Goal: Leave review/rating

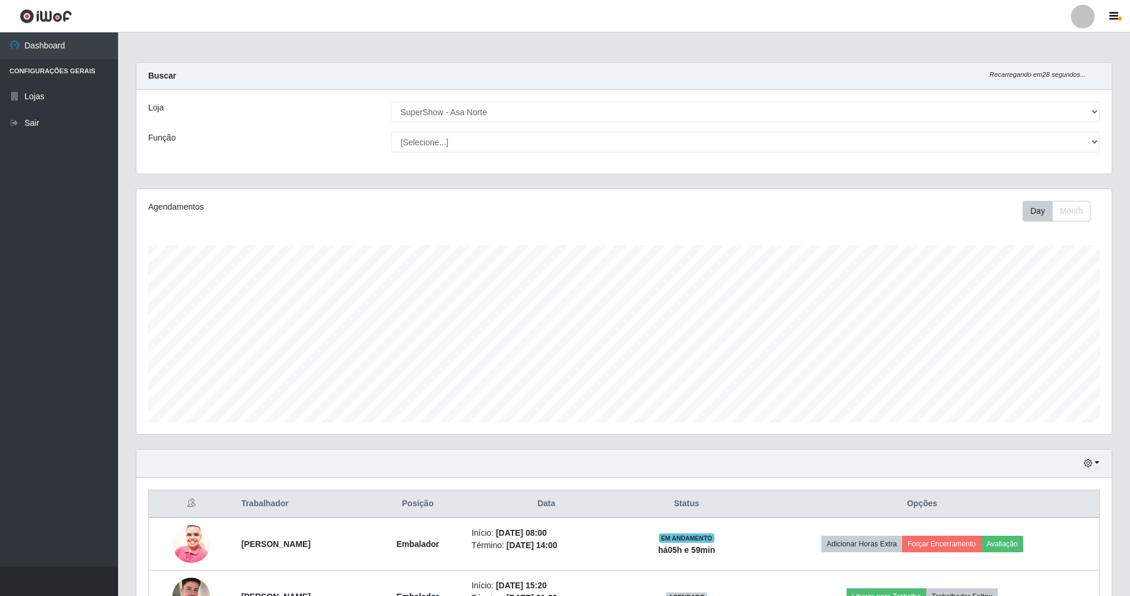
select select "71"
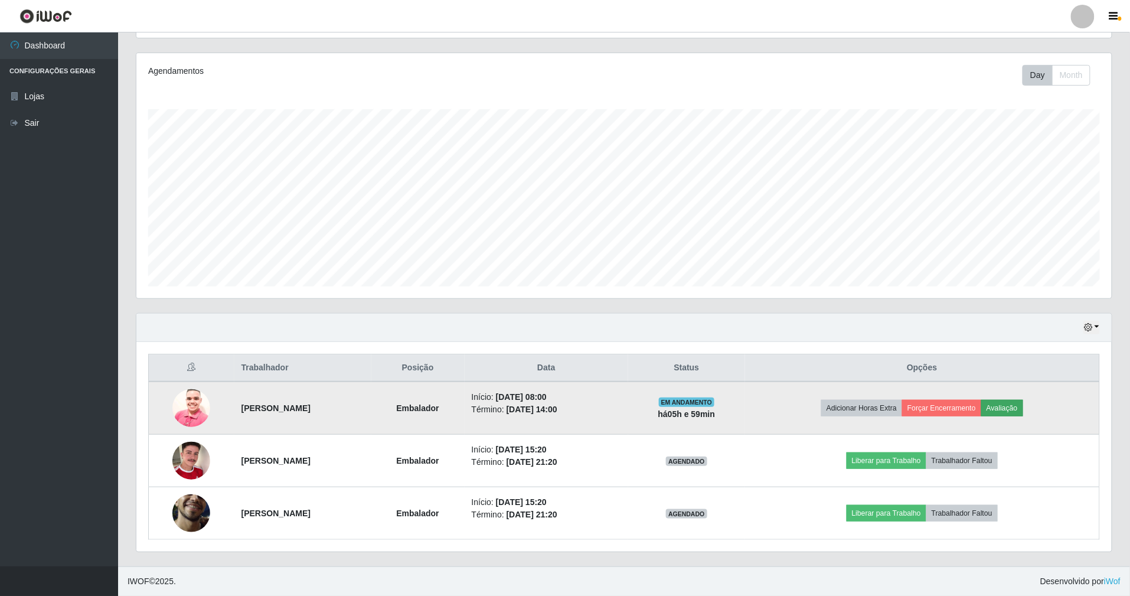
scroll to position [246, 975]
click at [1023, 405] on button "Avaliação" at bounding box center [1002, 408] width 42 height 17
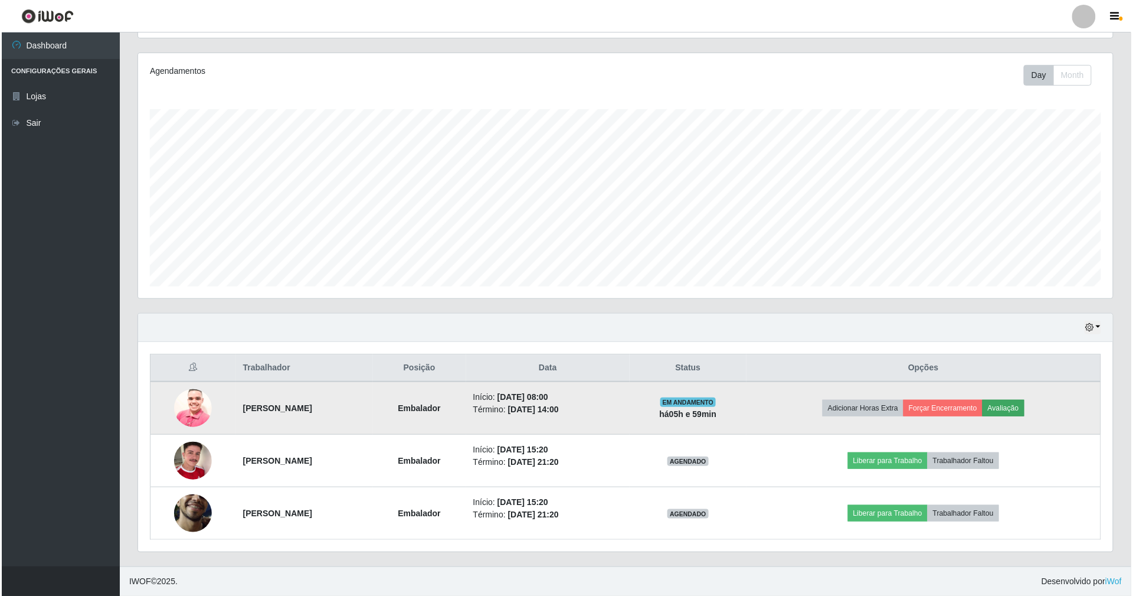
scroll to position [246, 965]
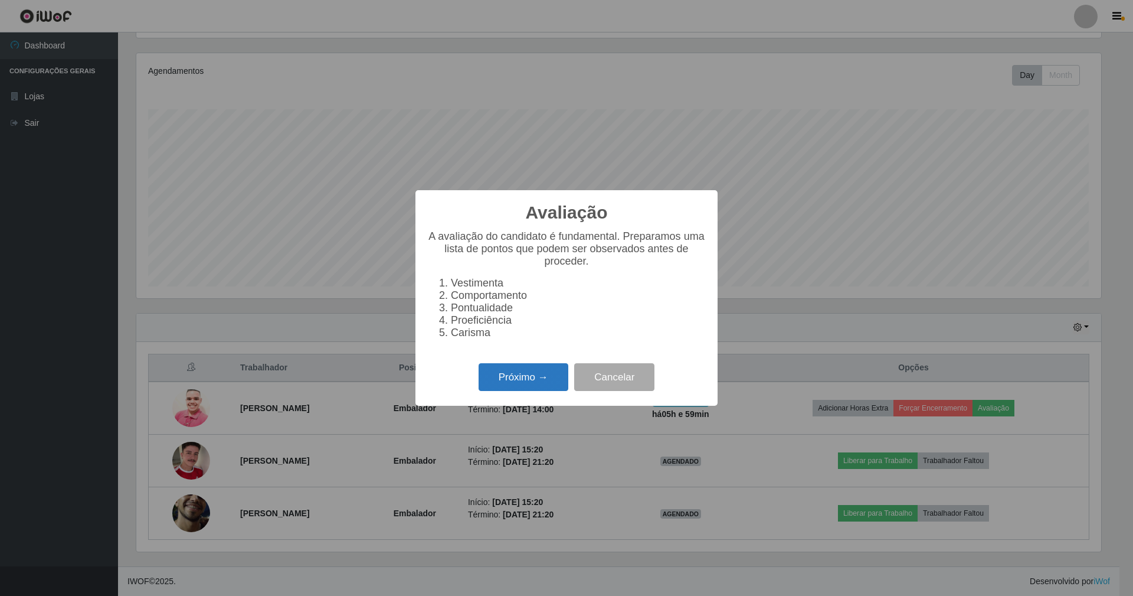
click at [503, 391] on button "Próximo →" at bounding box center [524, 377] width 90 height 28
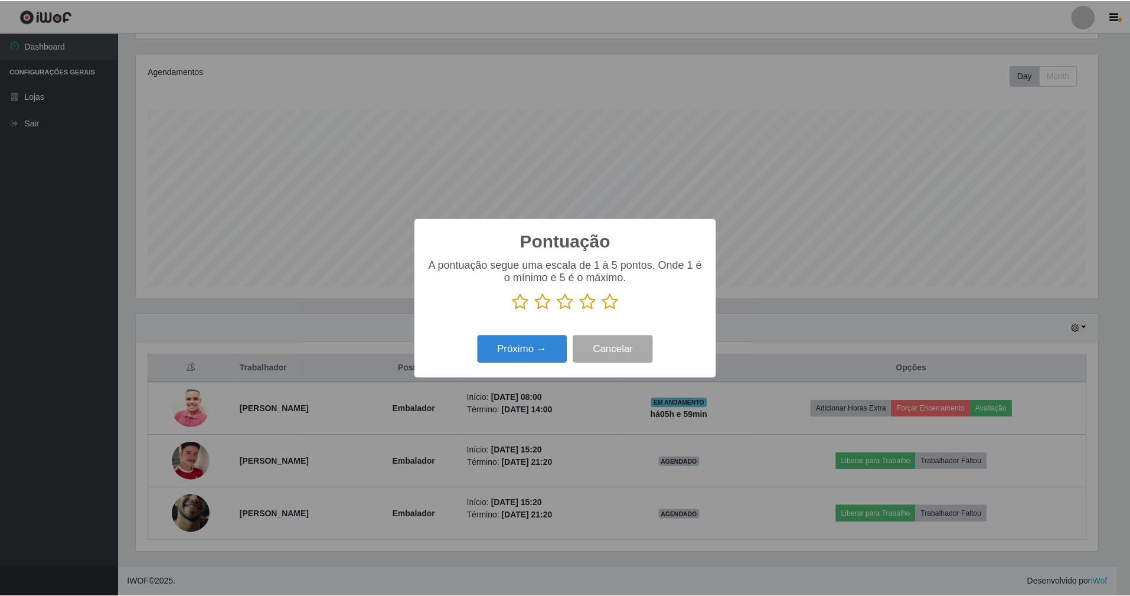
scroll to position [590063, 589343]
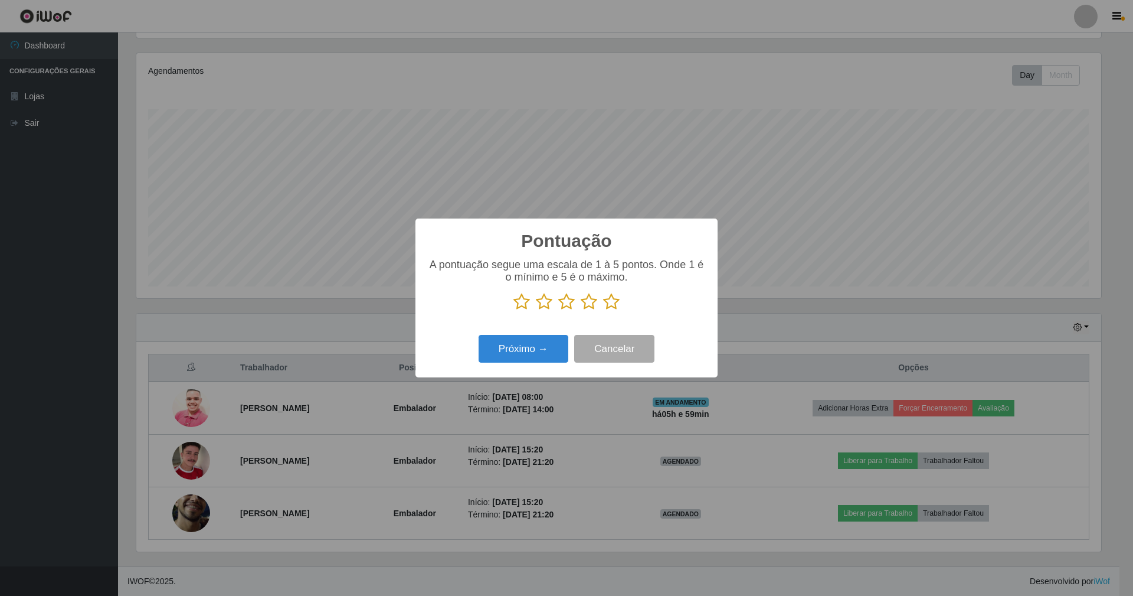
click at [822, 208] on div "Pontuação × A pontuação segue uma escala de 1 à 5 pontos. Onde 1 é o mínimo e 5…" at bounding box center [566, 298] width 1133 height 596
click at [601, 355] on button "Cancelar" at bounding box center [614, 349] width 80 height 28
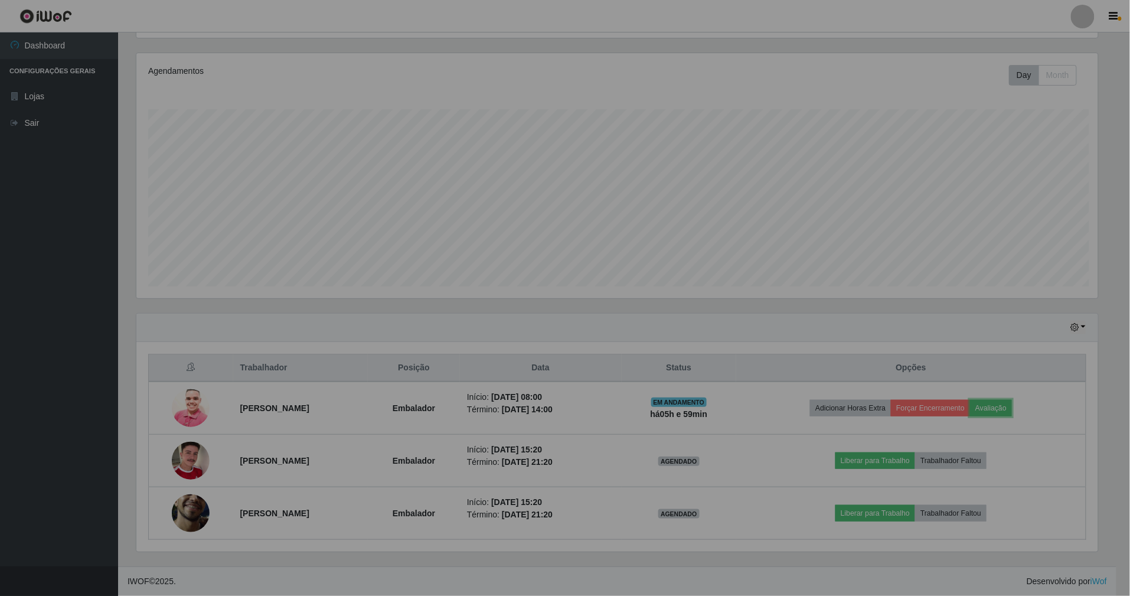
scroll to position [246, 975]
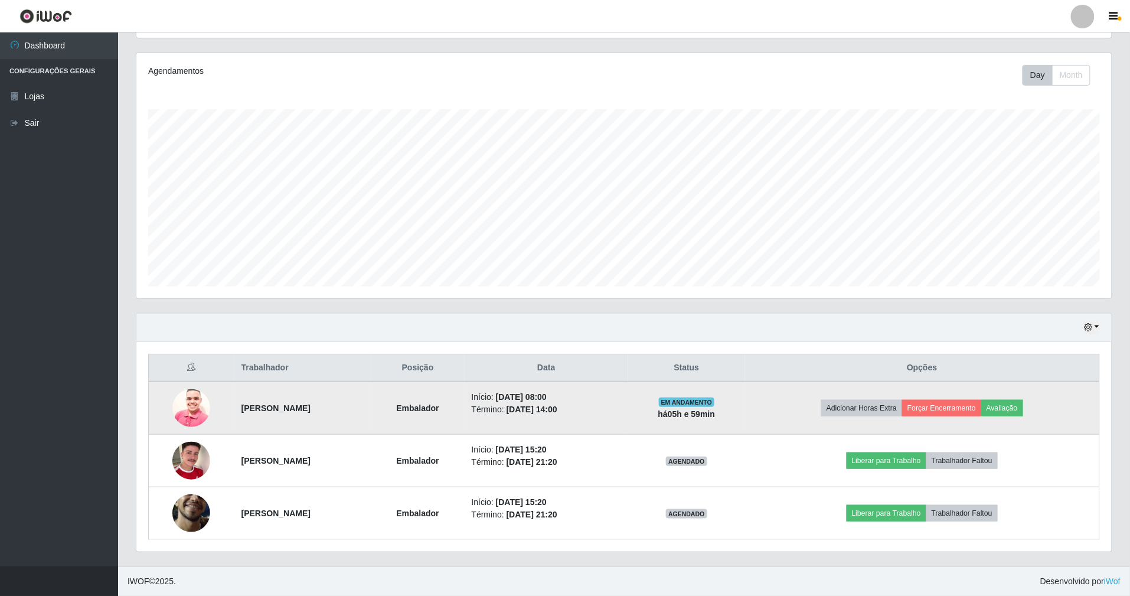
click at [182, 408] on img at bounding box center [191, 408] width 38 height 50
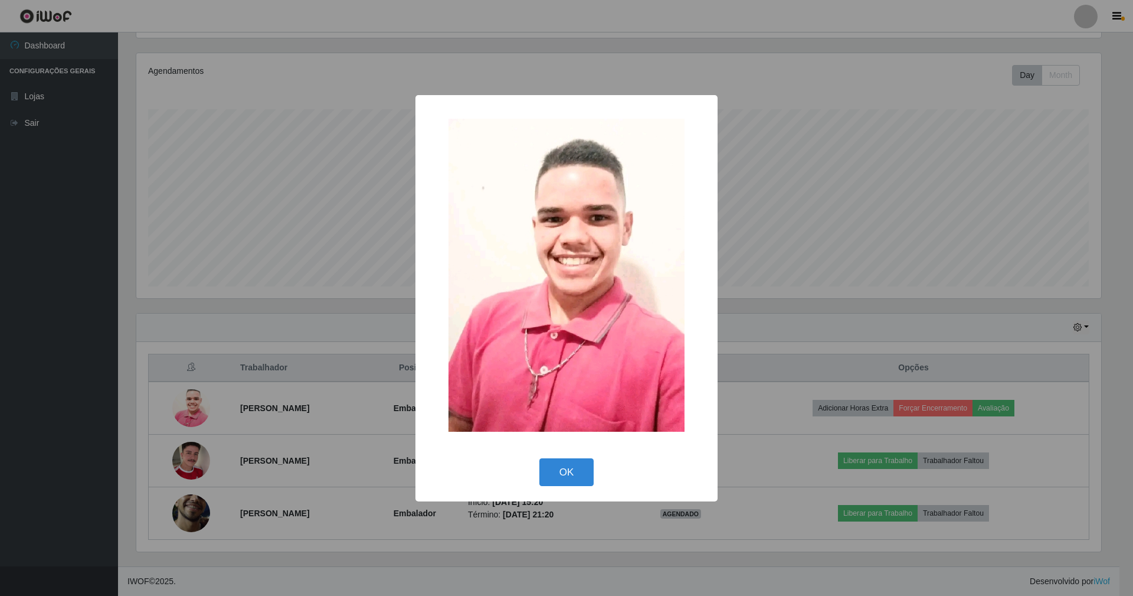
click at [872, 272] on div "× OK Cancel" at bounding box center [566, 298] width 1133 height 596
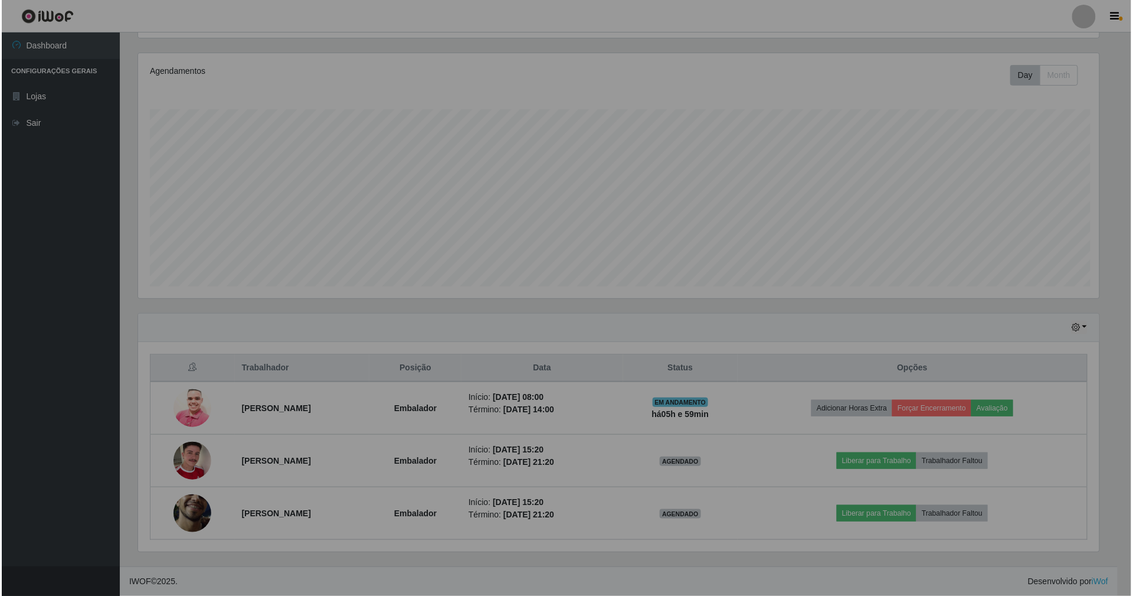
scroll to position [246, 975]
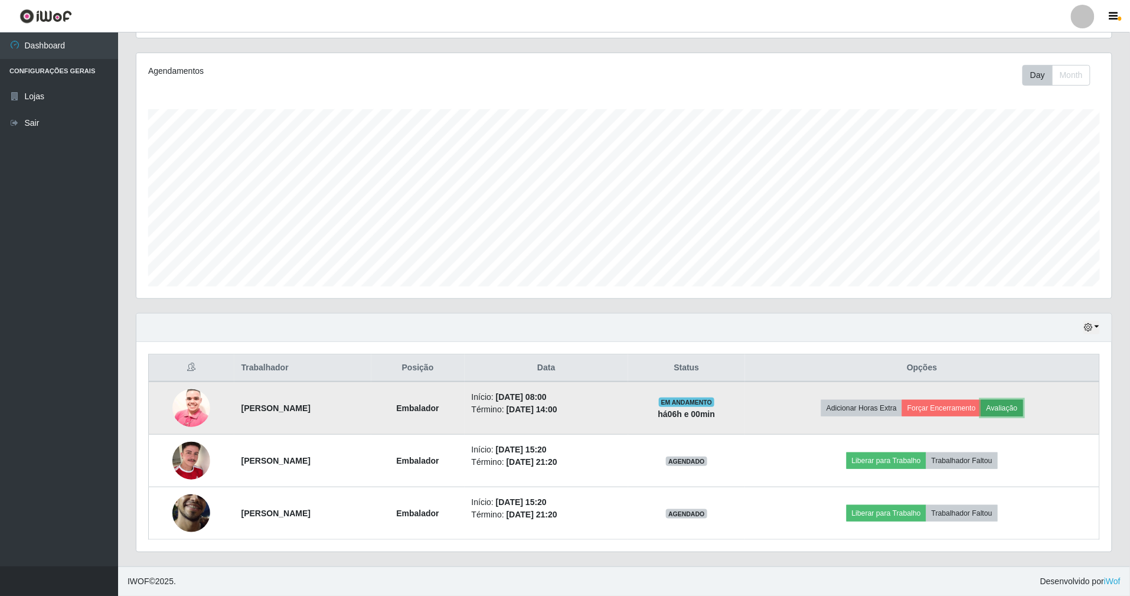
click at [1023, 407] on button "Avaliação" at bounding box center [1002, 408] width 42 height 17
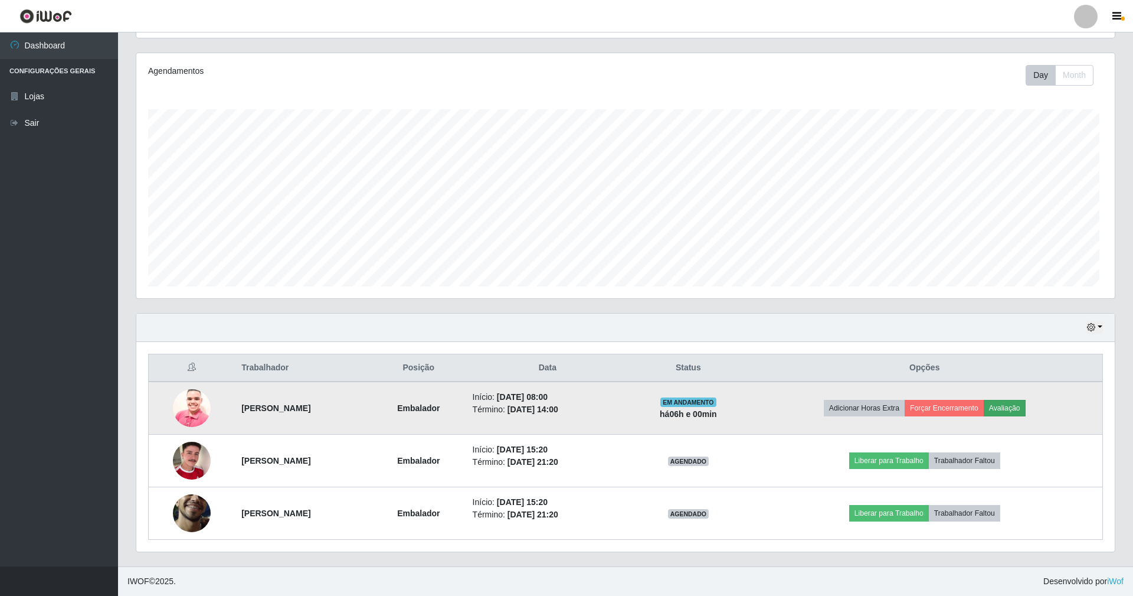
scroll to position [246, 965]
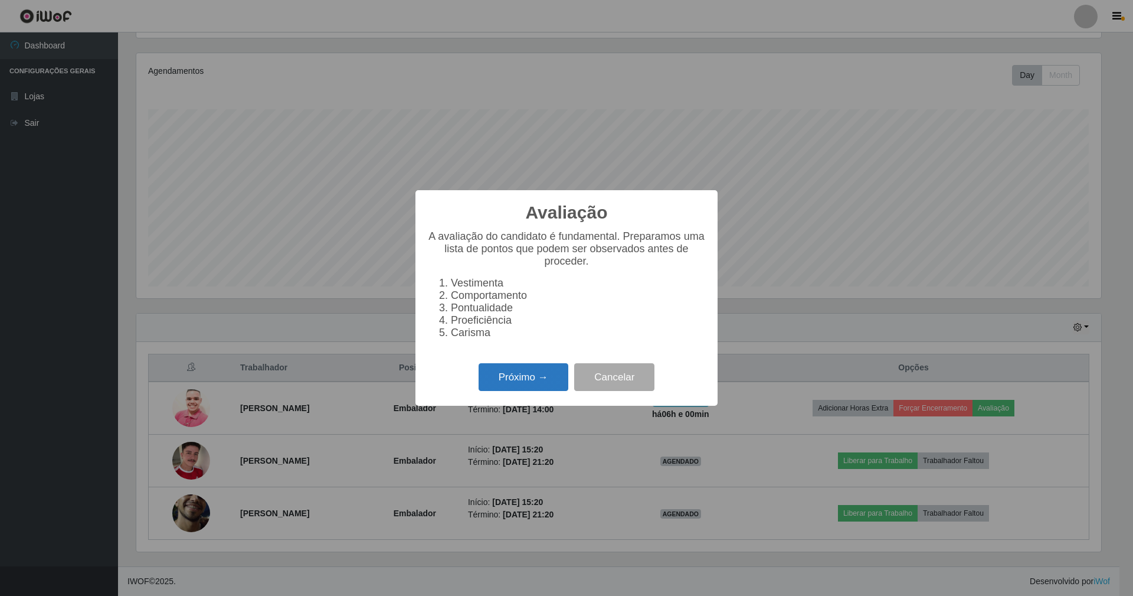
click at [523, 374] on button "Próximo →" at bounding box center [524, 377] width 90 height 28
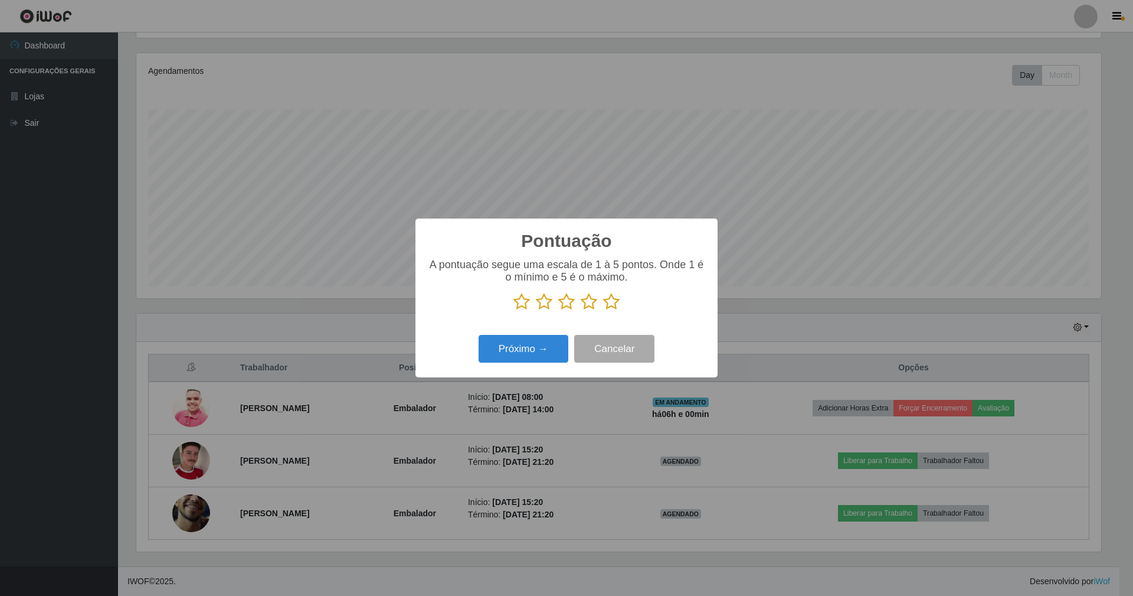
drag, startPoint x: 542, startPoint y: 300, endPoint x: 534, endPoint y: 339, distance: 39.7
click at [544, 300] on icon at bounding box center [544, 302] width 17 height 18
click at [536, 311] on input "radio" at bounding box center [536, 311] width 0 height 0
click at [532, 348] on button "Próximo →" at bounding box center [524, 349] width 90 height 28
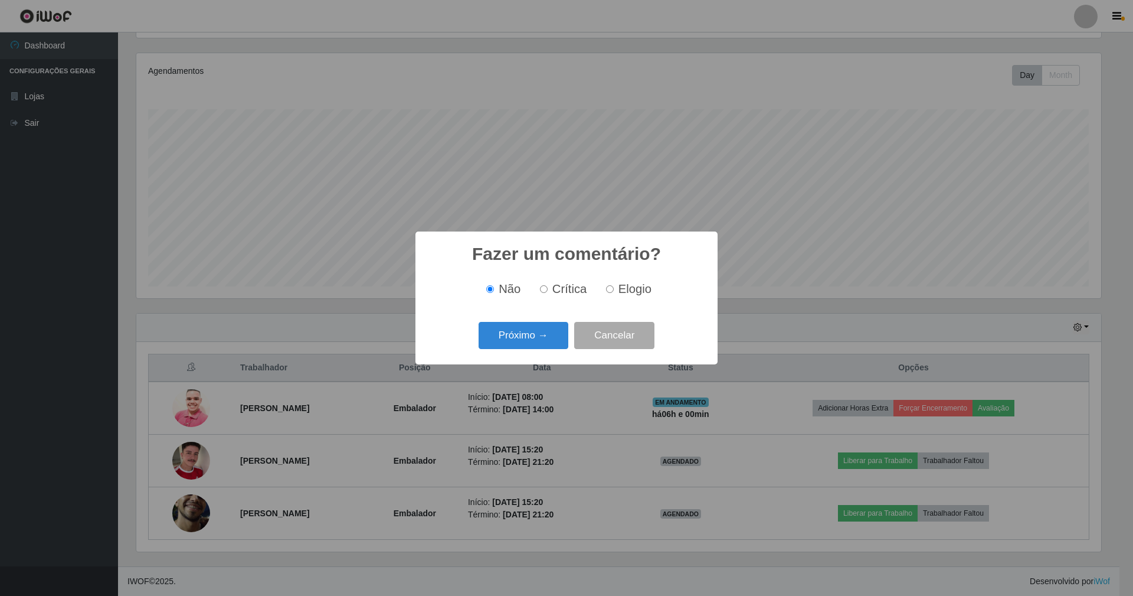
click at [532, 349] on button "Próximo →" at bounding box center [524, 336] width 90 height 28
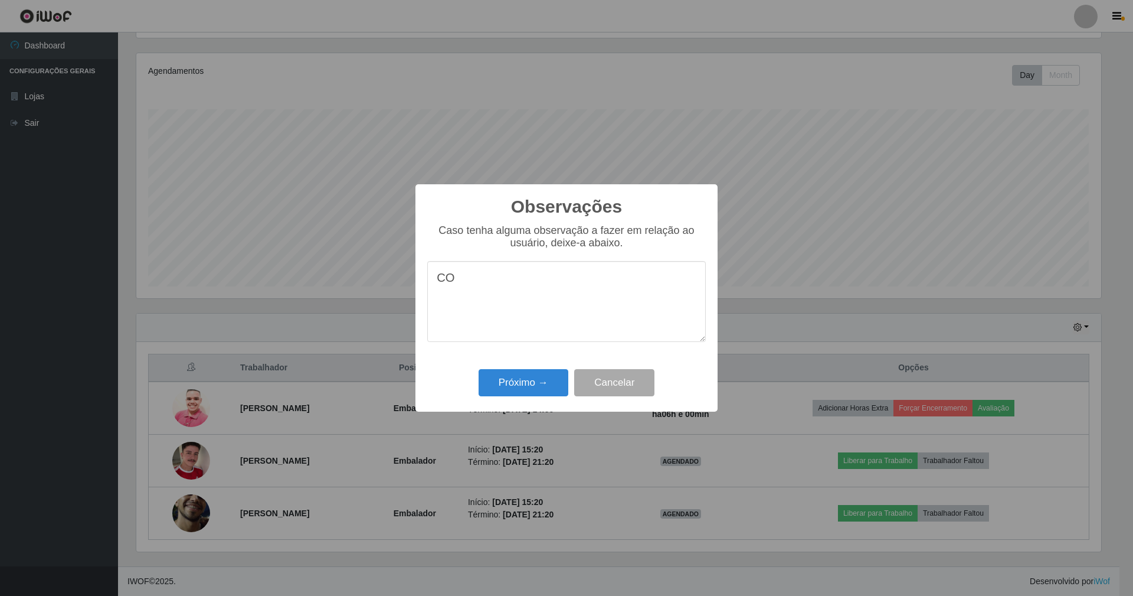
type textarea "C"
type textarea "EMBALADOR UM POUCO DESTRAIDO"
click at [508, 378] on button "Próximo →" at bounding box center [524, 383] width 90 height 28
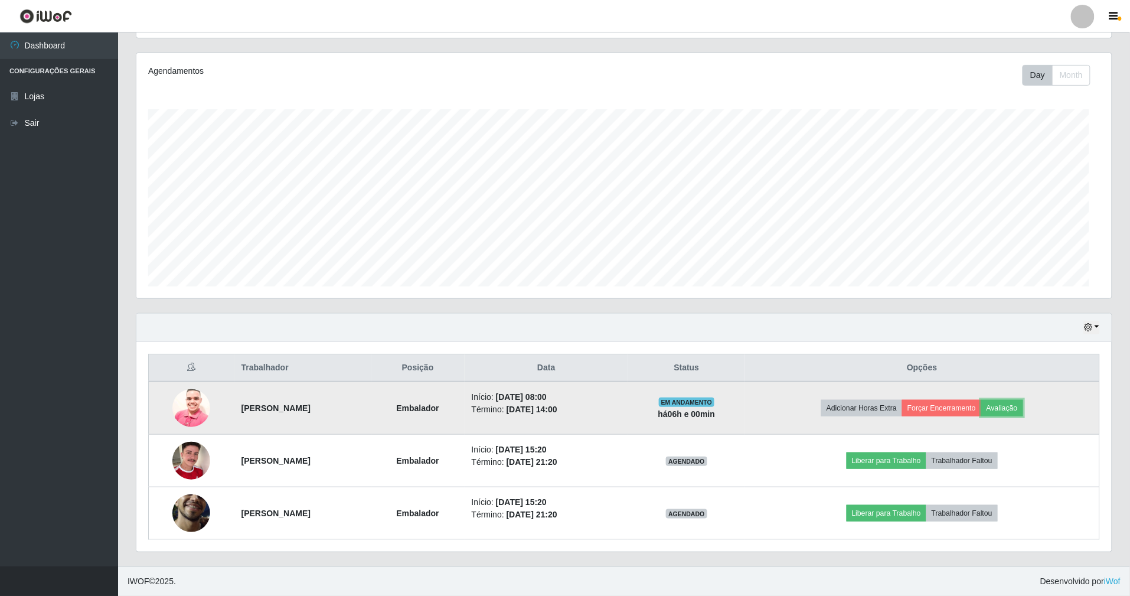
scroll to position [246, 975]
click at [947, 413] on button "Forçar Encerramento" at bounding box center [941, 408] width 79 height 17
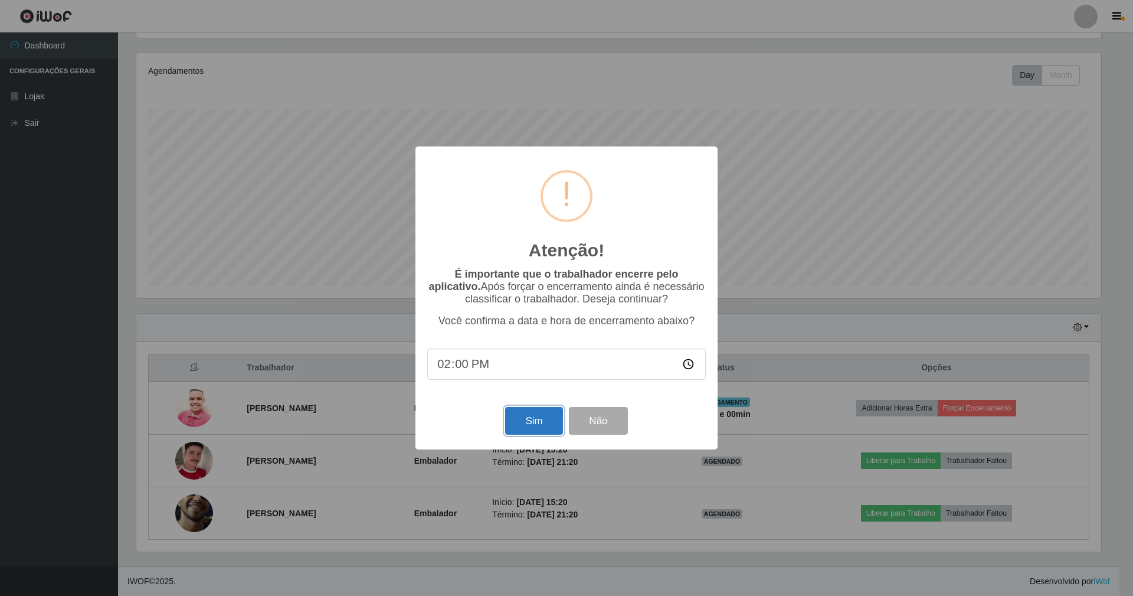
click at [524, 425] on button "Sim" at bounding box center [533, 421] width 57 height 28
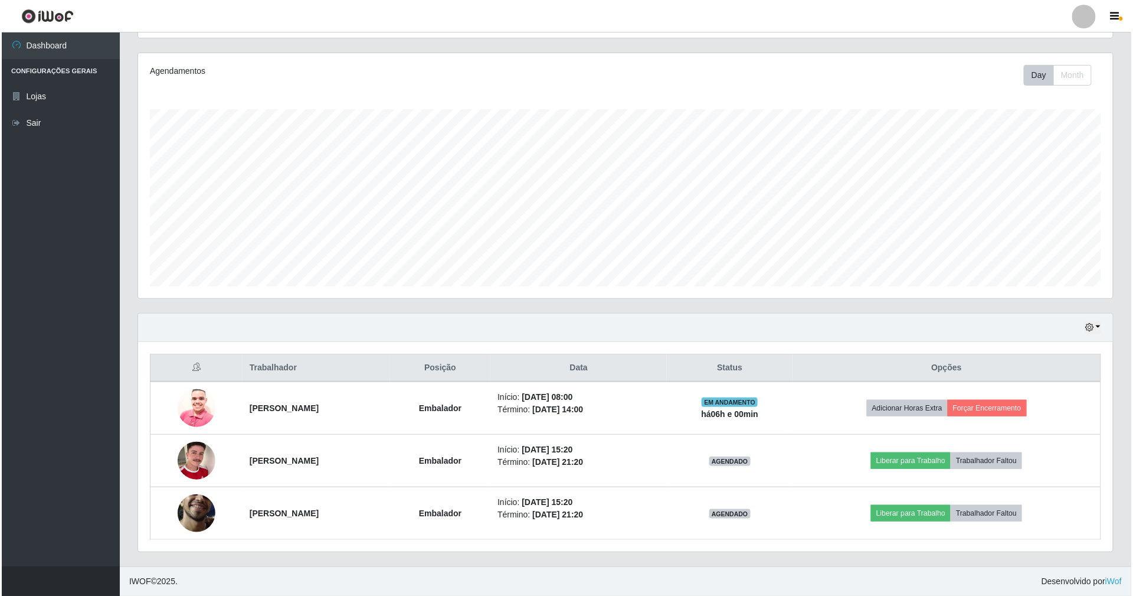
scroll to position [246, 978]
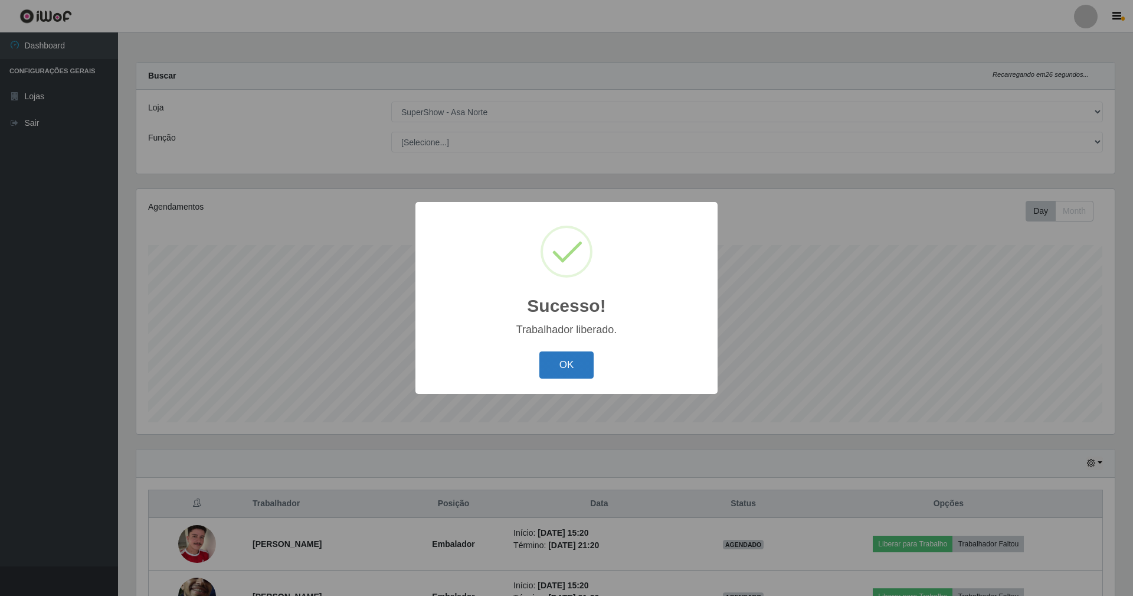
click at [582, 370] on button "OK" at bounding box center [567, 365] width 55 height 28
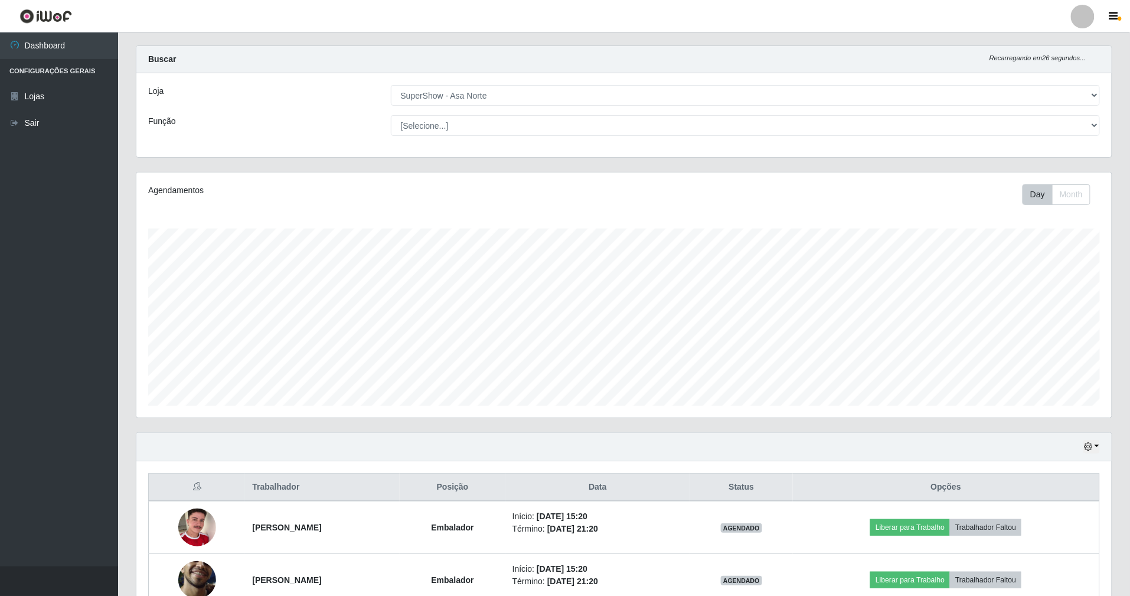
scroll to position [86, 0]
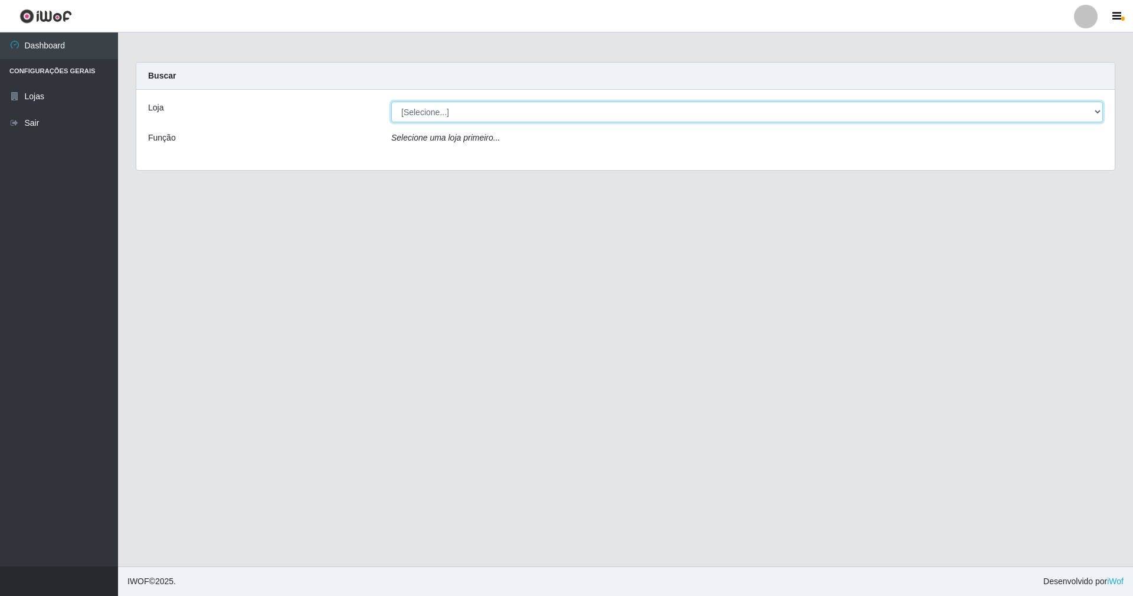
click at [1096, 109] on select "[Selecione...] SuperShow - Asa Norte" at bounding box center [747, 112] width 712 height 21
select select "71"
click at [391, 102] on select "[Selecione...] SuperShow - Asa Norte" at bounding box center [747, 112] width 712 height 21
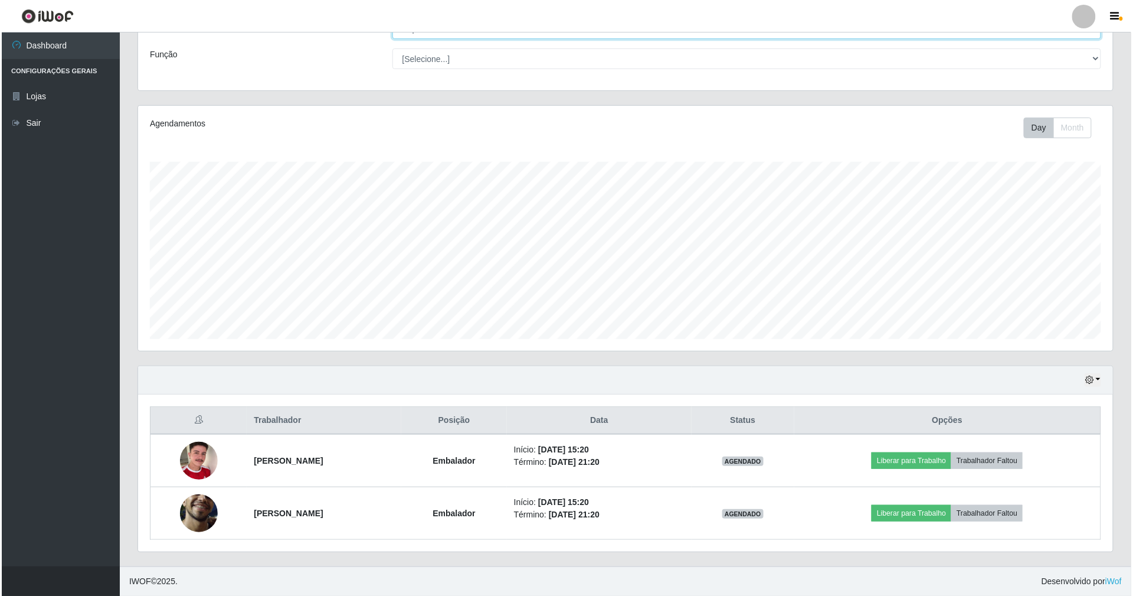
scroll to position [86, 0]
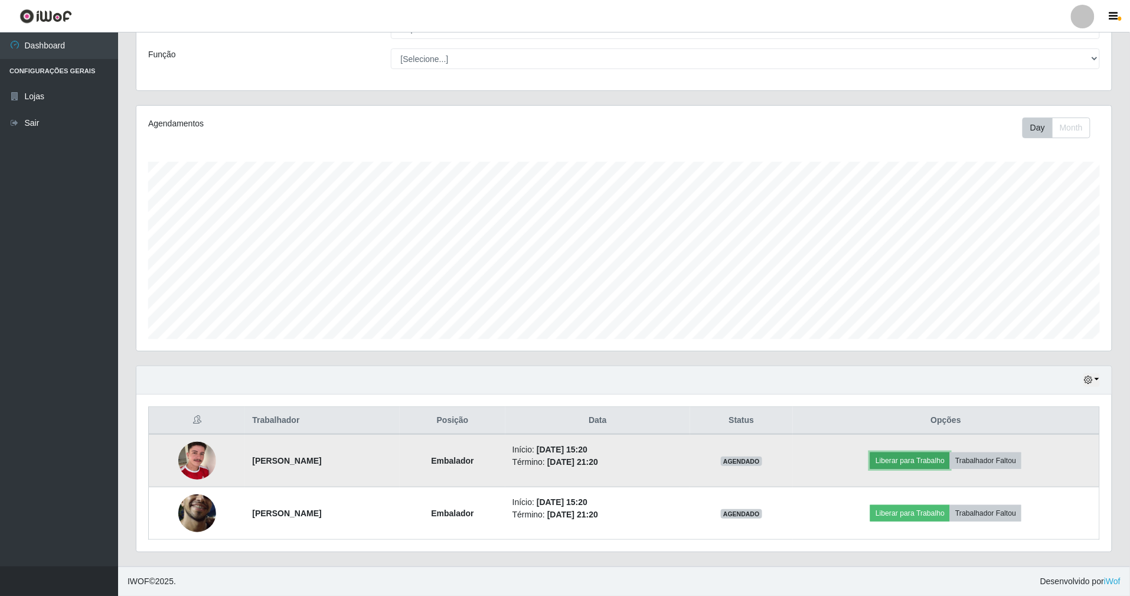
click at [946, 458] on button "Liberar para Trabalho" at bounding box center [910, 460] width 80 height 17
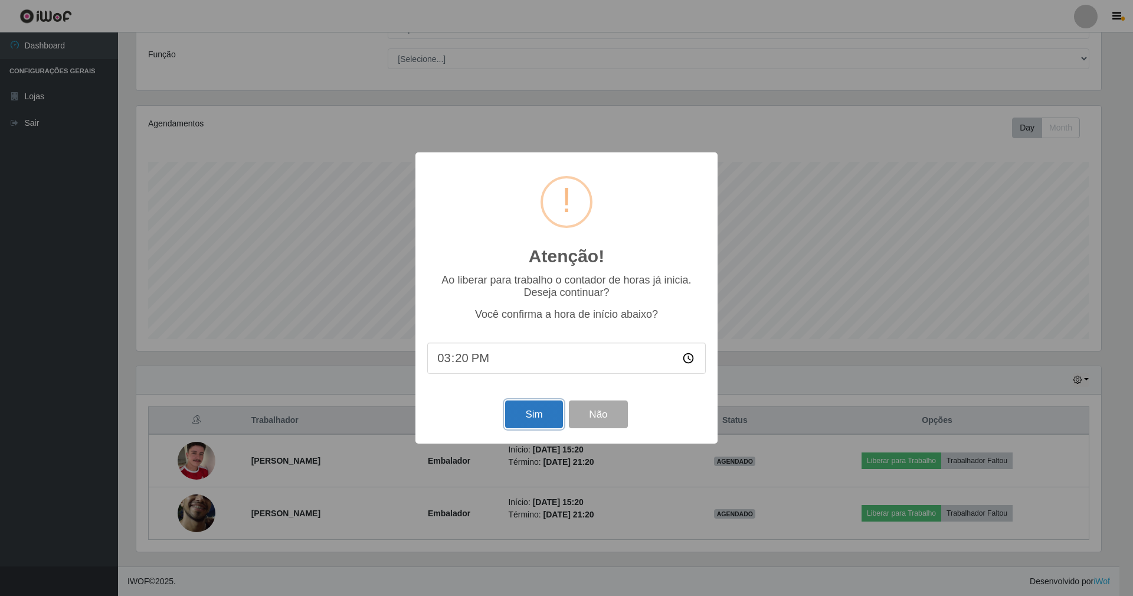
click at [543, 412] on button "Sim" at bounding box center [533, 414] width 57 height 28
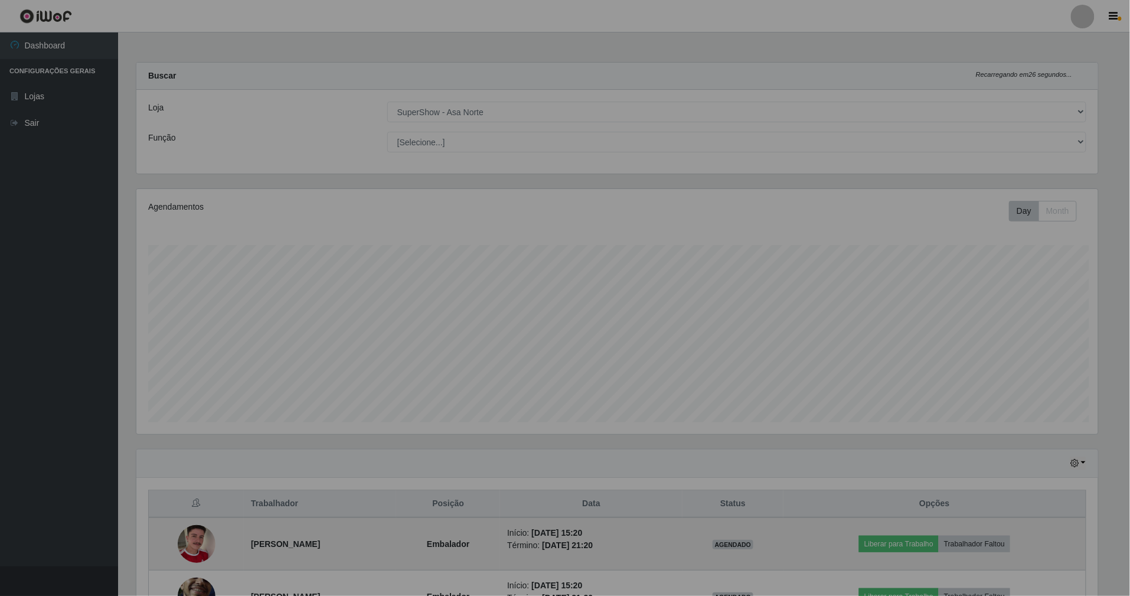
scroll to position [246, 978]
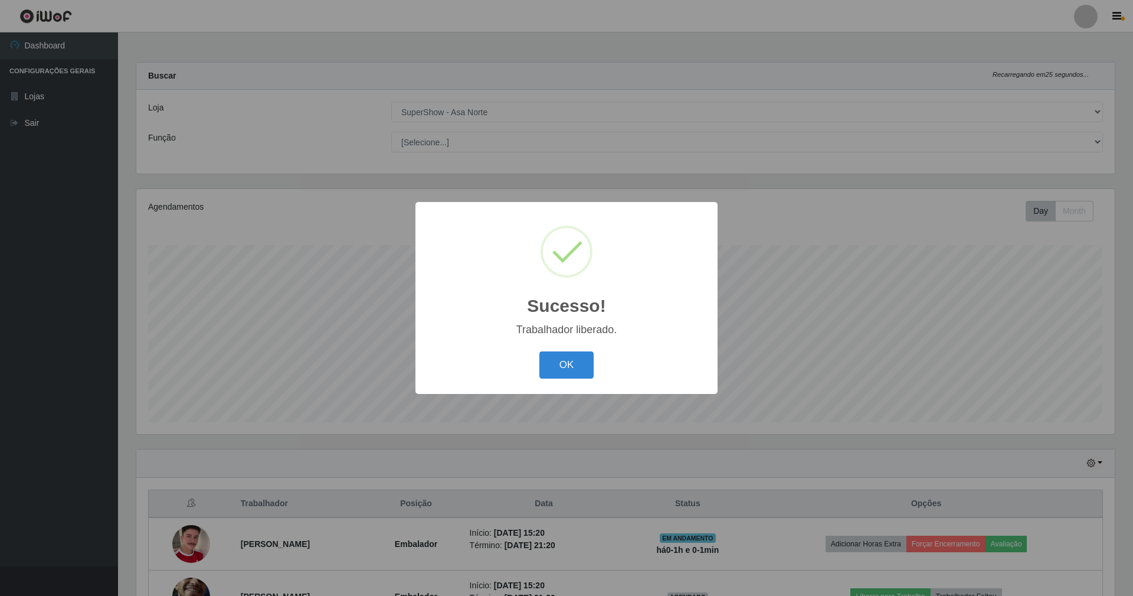
drag, startPoint x: 564, startPoint y: 366, endPoint x: 714, endPoint y: 424, distance: 160.2
click at [567, 368] on button "OK" at bounding box center [567, 365] width 55 height 28
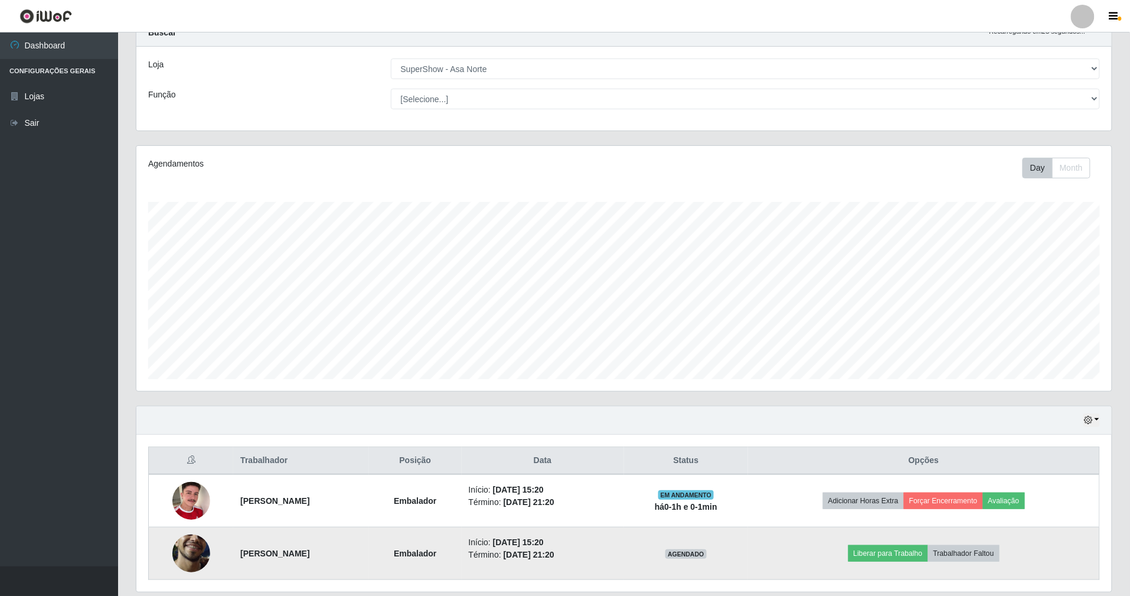
scroll to position [86, 0]
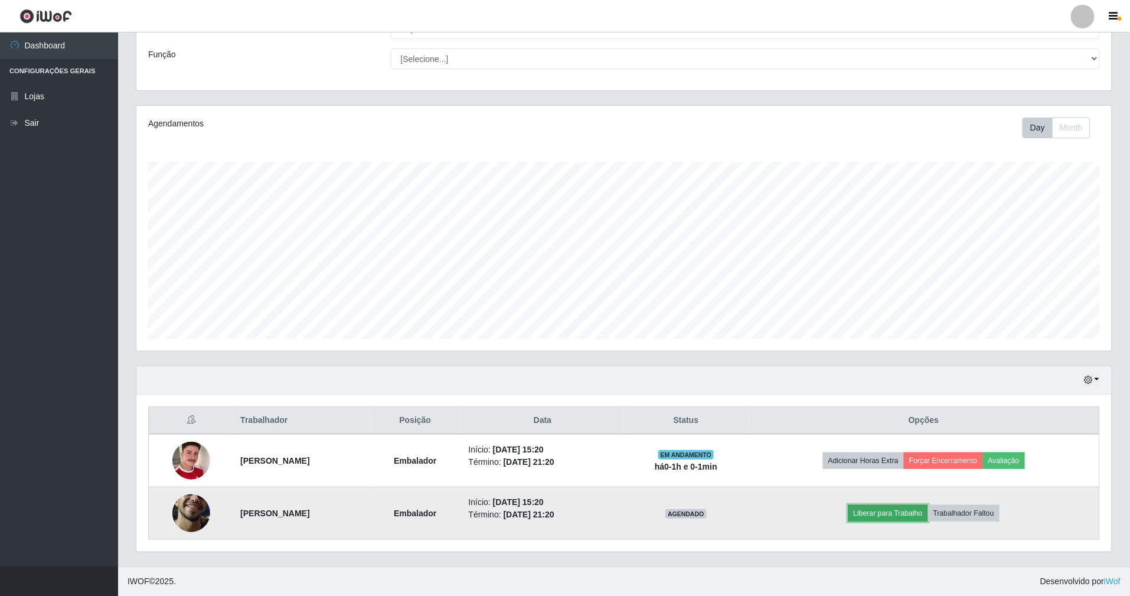
click at [928, 505] on button "Liberar para Trabalho" at bounding box center [888, 513] width 80 height 17
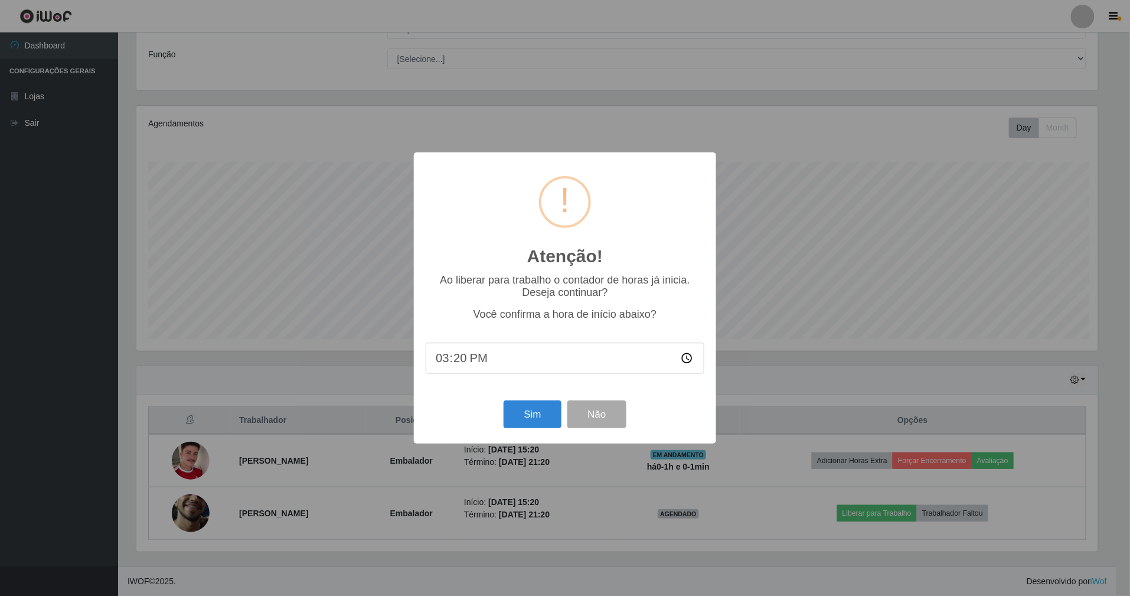
scroll to position [246, 965]
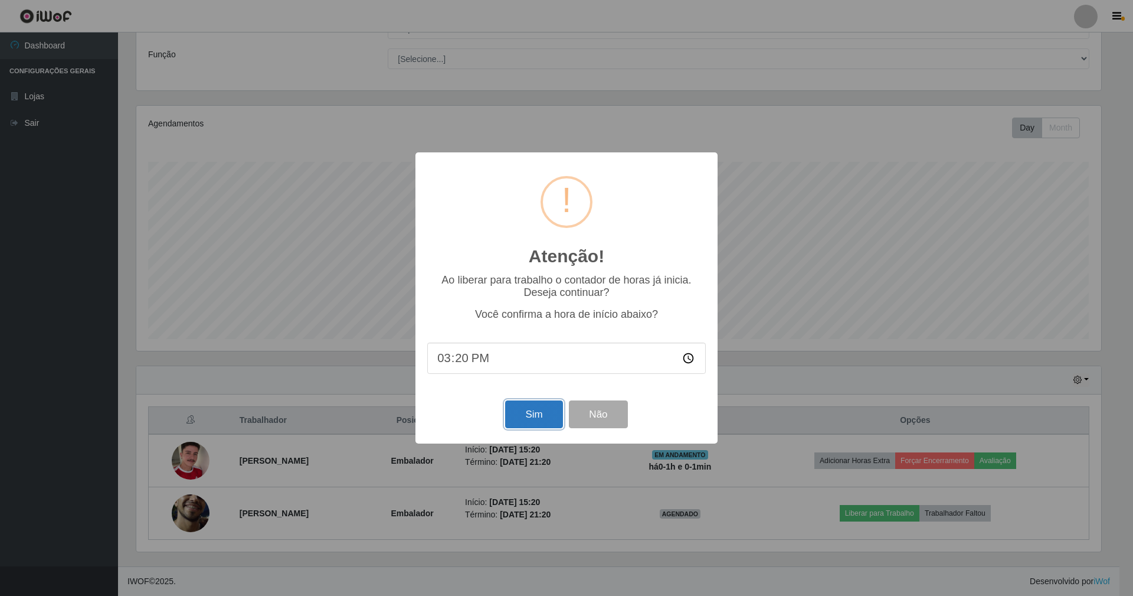
click at [551, 414] on button "Sim" at bounding box center [533, 414] width 57 height 28
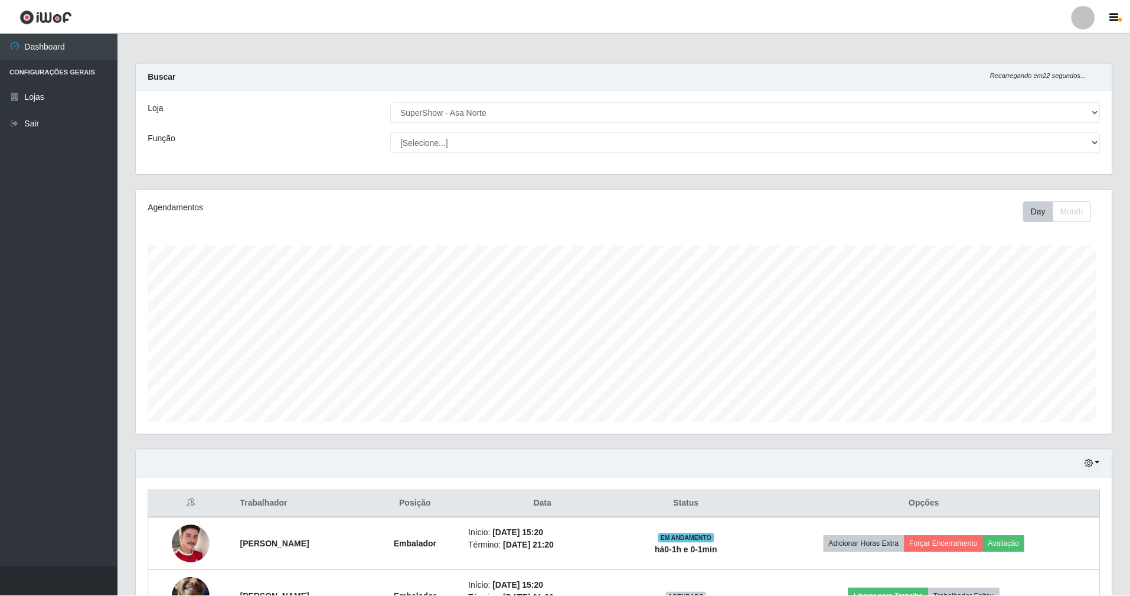
scroll to position [246, 978]
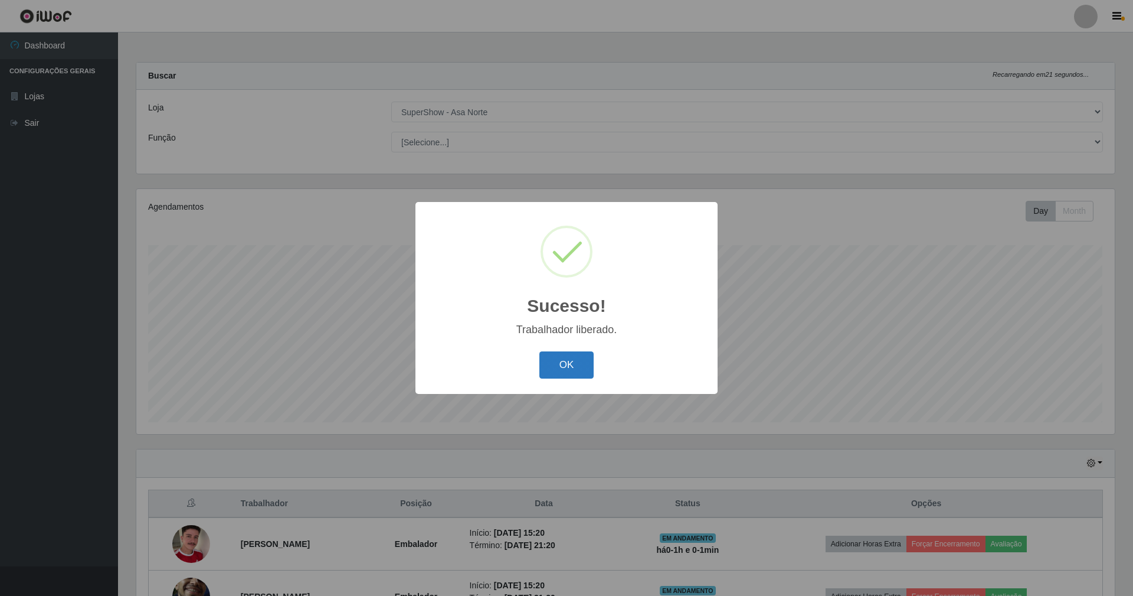
click at [570, 361] on button "OK" at bounding box center [567, 365] width 55 height 28
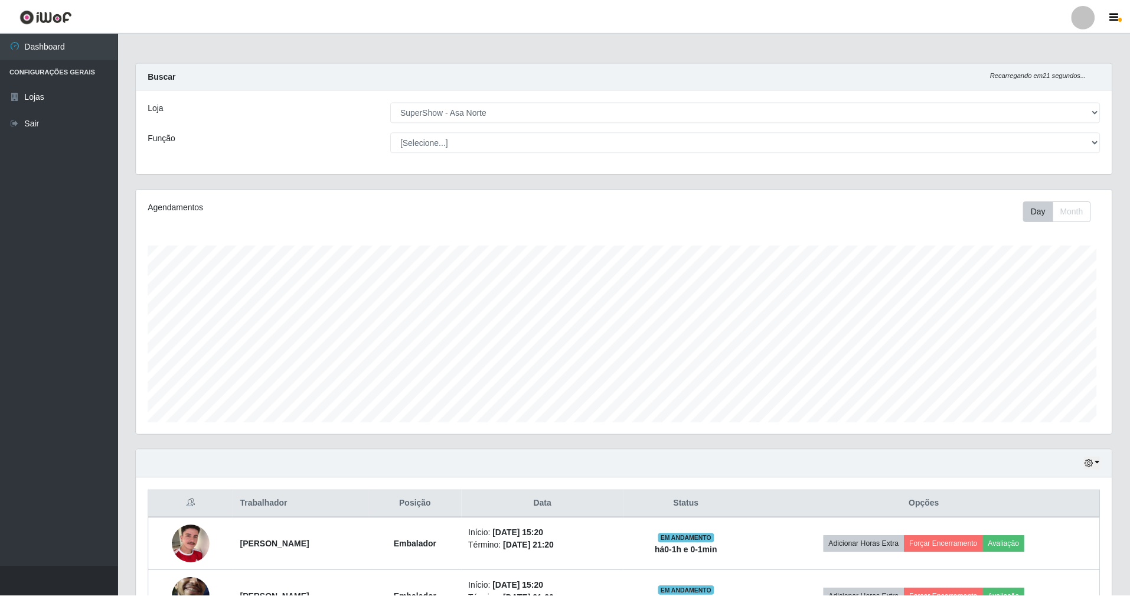
scroll to position [590063, 589333]
